Goal: Entertainment & Leisure: Consume media (video, audio)

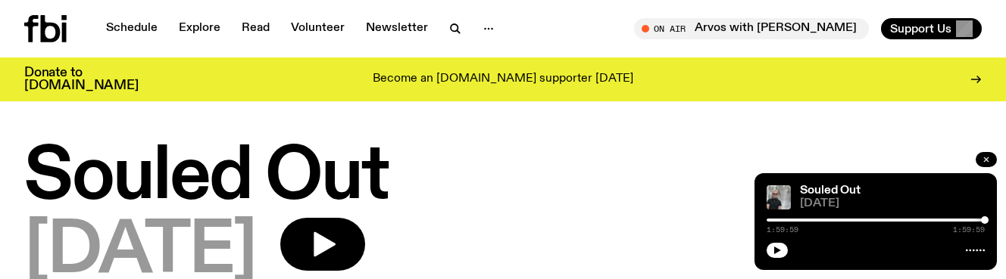
click at [979, 159] on button "button" at bounding box center [985, 159] width 21 height 15
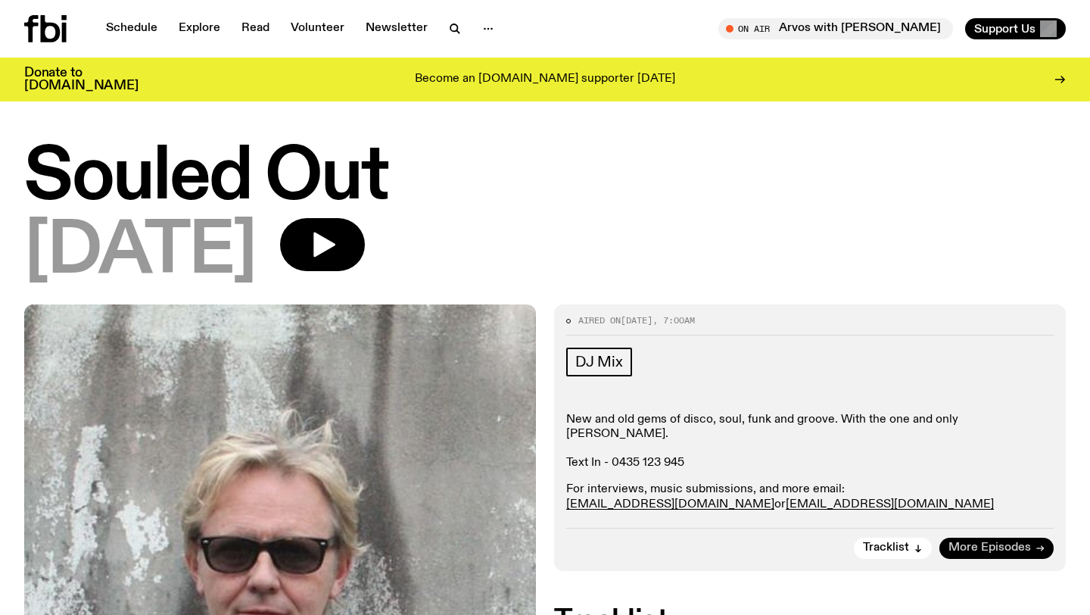
click at [999, 279] on span "More Episodes" at bounding box center [990, 547] width 83 height 11
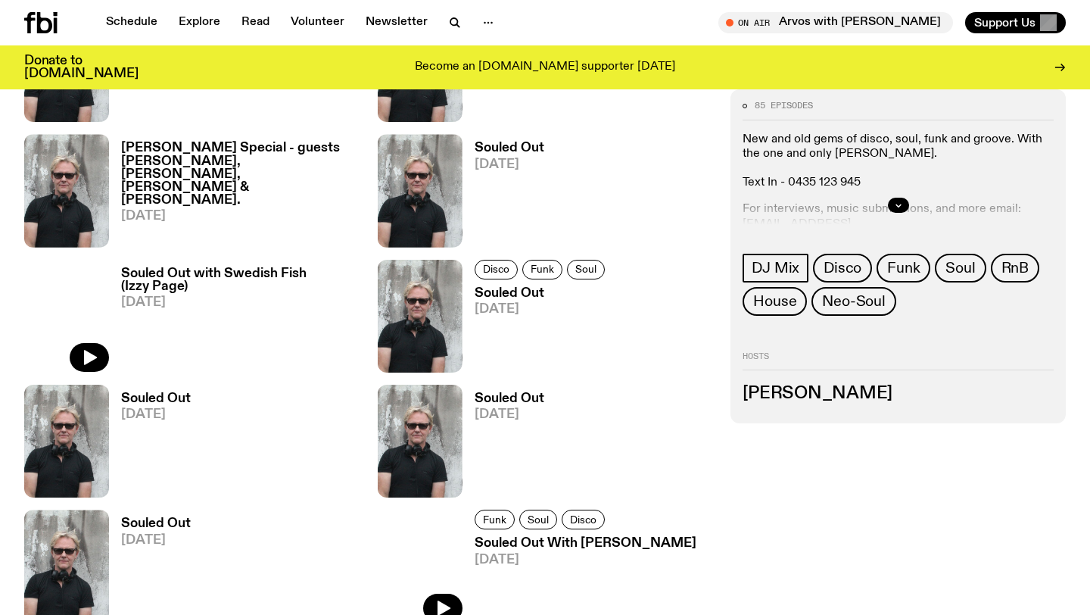
scroll to position [3111, 0]
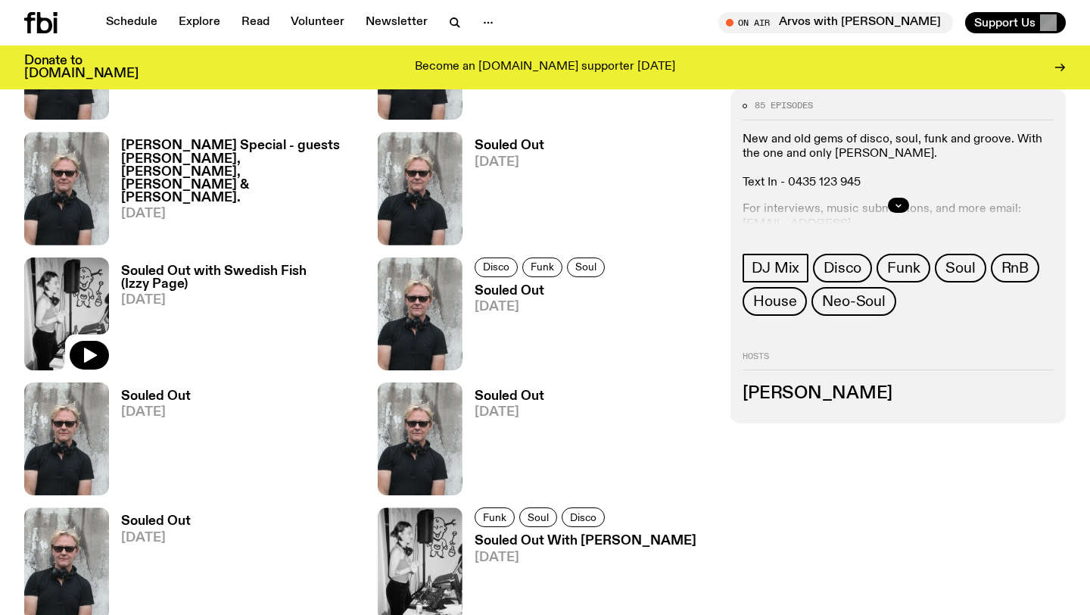
click at [75, 279] on img at bounding box center [66, 313] width 85 height 113
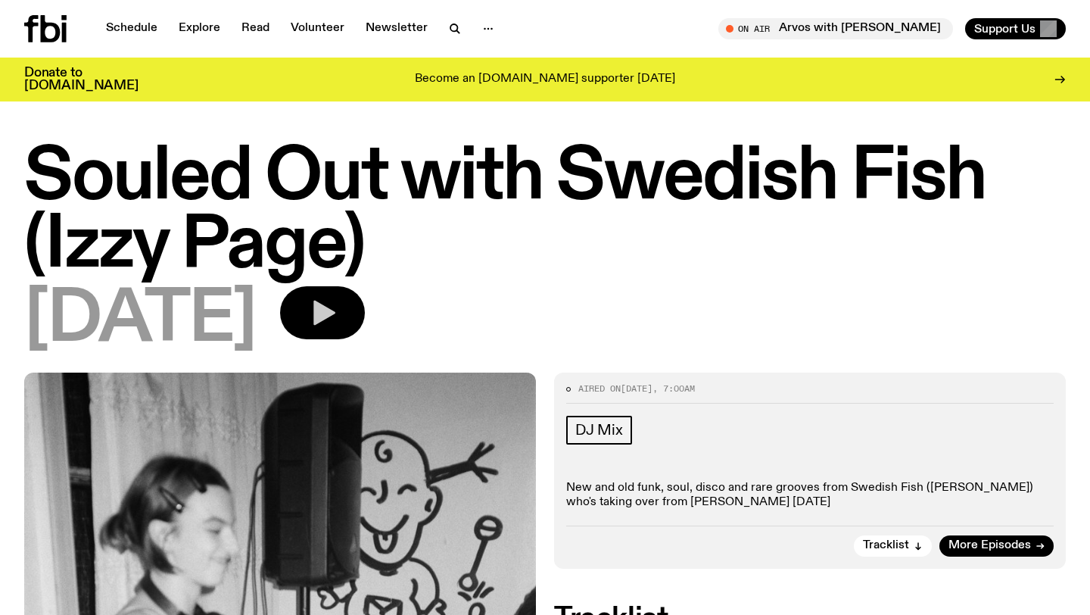
click at [332, 279] on icon "button" at bounding box center [324, 313] width 22 height 25
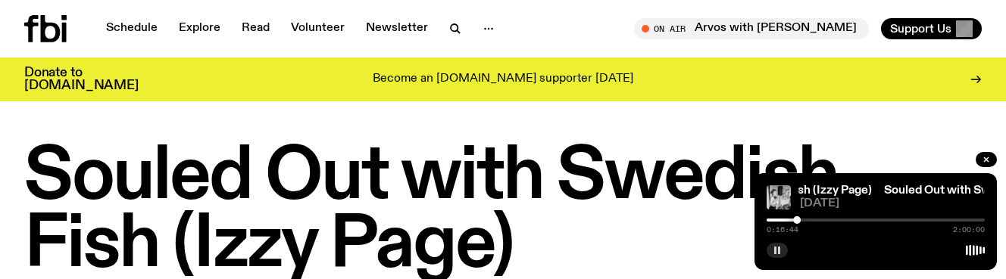
click at [778, 250] on rect "button" at bounding box center [779, 251] width 2 height 8
click at [781, 247] on button "button" at bounding box center [776, 250] width 21 height 15
